Goal: Communication & Community: Answer question/provide support

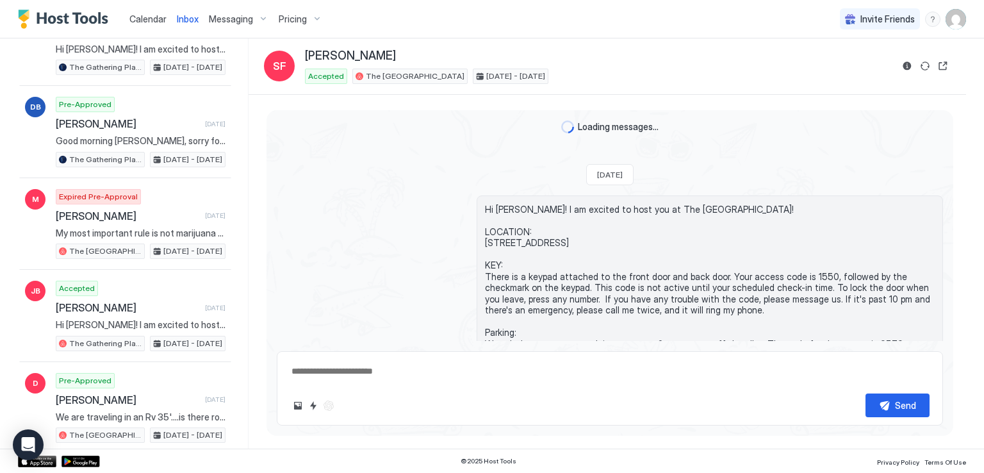
type textarea "*"
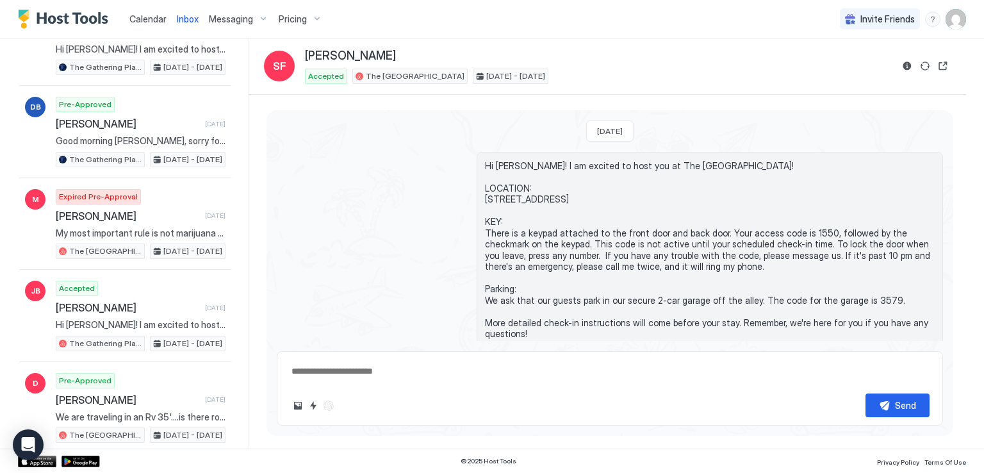
click at [146, 22] on span "Calendar" at bounding box center [147, 18] width 37 height 11
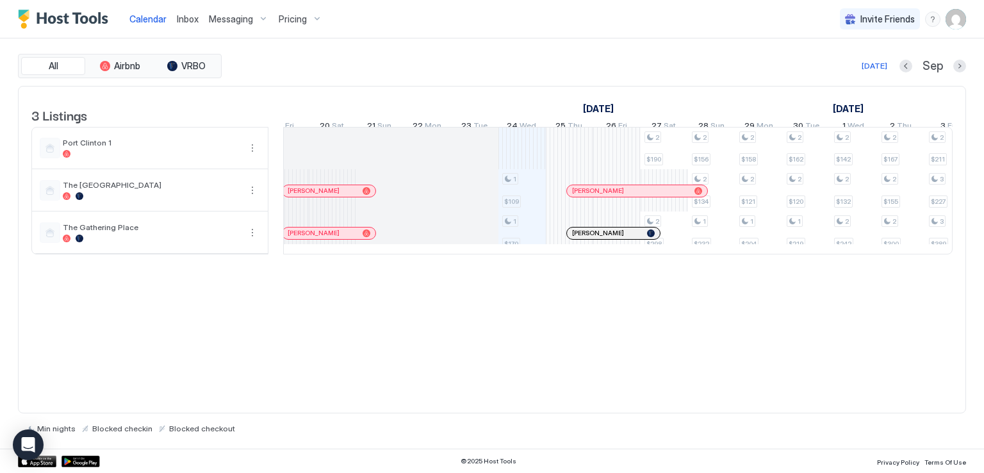
scroll to position [0, 397]
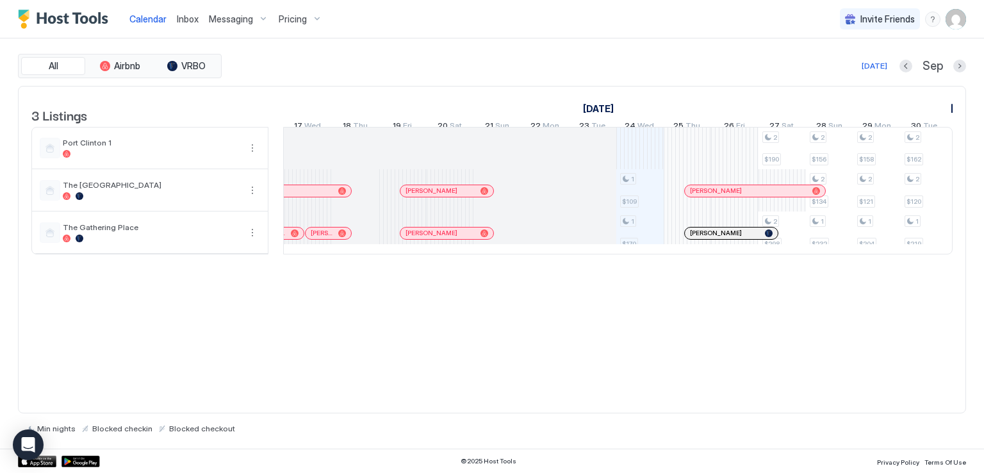
drag, startPoint x: 473, startPoint y: 272, endPoint x: 433, endPoint y: 275, distance: 39.8
click at [433, 268] on div "3 Listings [DATE] [DATE] [DATE] 9 Tue 10 Wed 11 Thu 12 Fri 13 Sat 14 Sun 15 Mon…" at bounding box center [492, 176] width 947 height 181
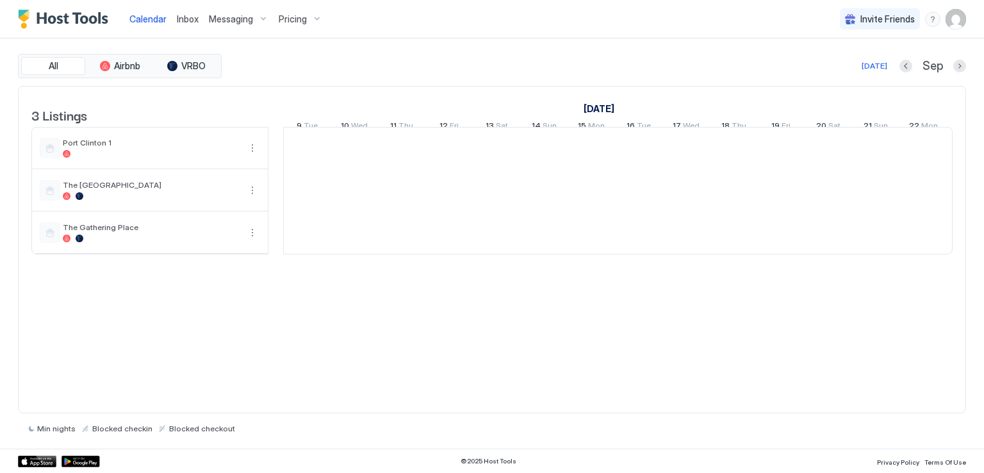
scroll to position [0, 712]
click at [515, 49] on div "All Airbnb VRBO Today Sep 3 Listings September 2025 October 2025 November 2025 …" at bounding box center [492, 243] width 948 height 410
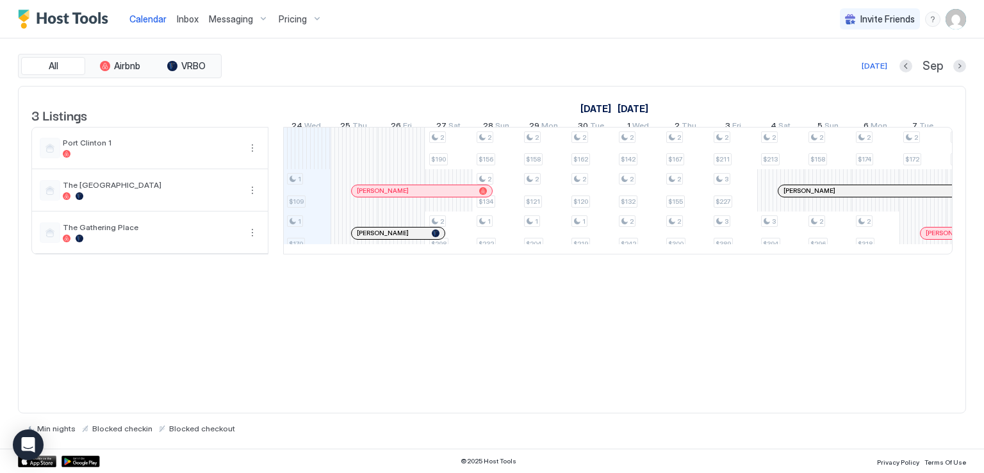
click at [177, 24] on link "Inbox" at bounding box center [188, 18] width 22 height 13
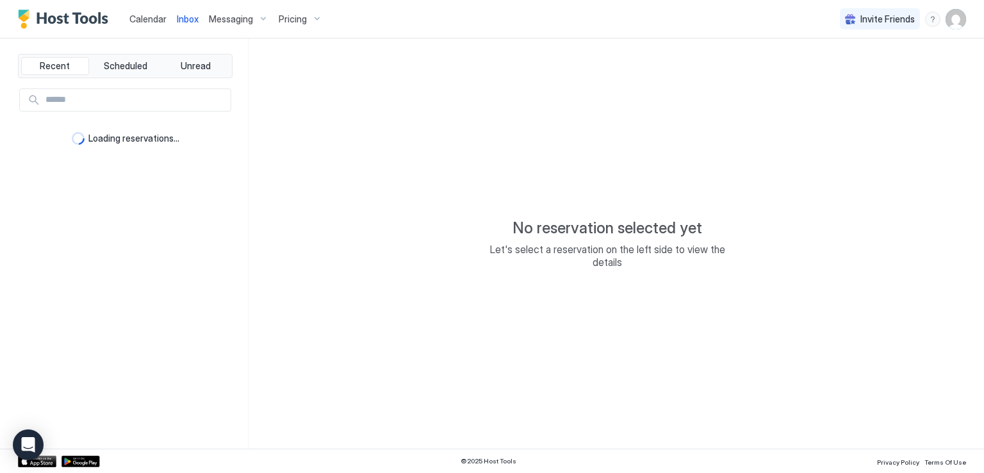
click at [476, 49] on div "No reservation selected yet Let's select a reservation on the left side to view…" at bounding box center [607, 243] width 717 height 410
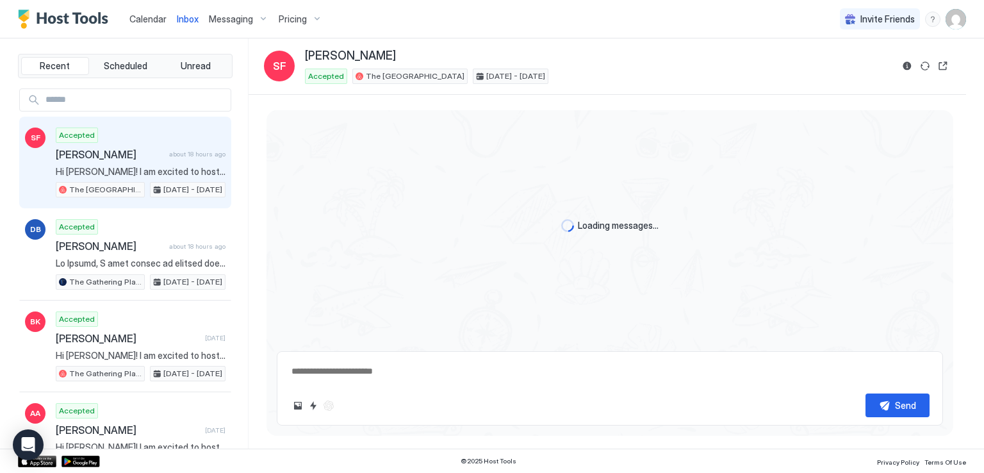
click at [411, 24] on div "Calendar Inbox Messaging Pricing Invite Friends RM" at bounding box center [492, 19] width 984 height 38
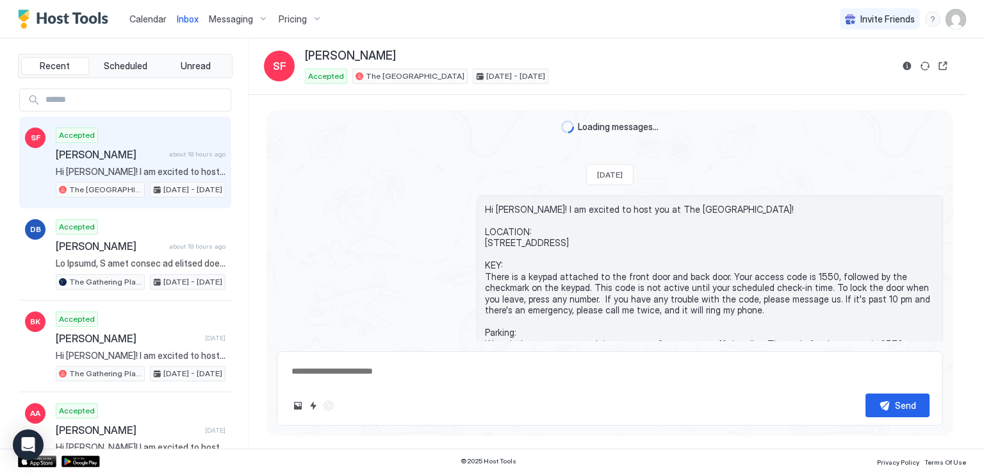
scroll to position [668, 0]
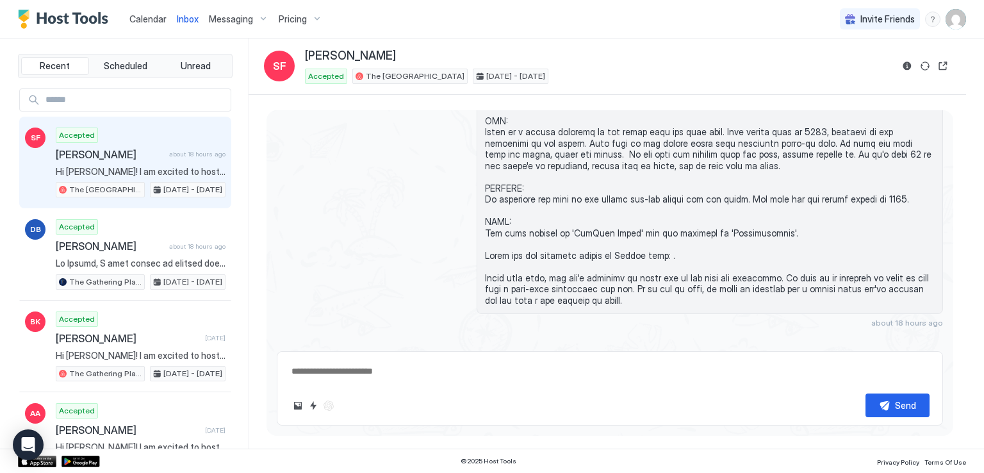
type textarea "*"
